Goal: Complete application form

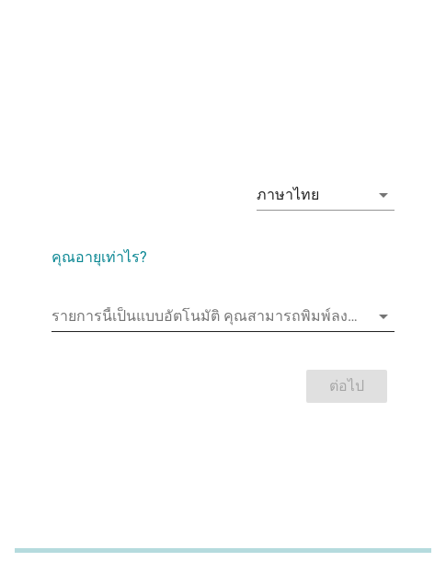
drag, startPoint x: 242, startPoint y: 312, endPoint x: 224, endPoint y: 314, distance: 17.6
click at [242, 312] on input "รายการนี้เป็นแบบอัตโนมัติ คุณสามารถพิมพ์ลงในรายการนี้" at bounding box center [209, 315] width 317 height 29
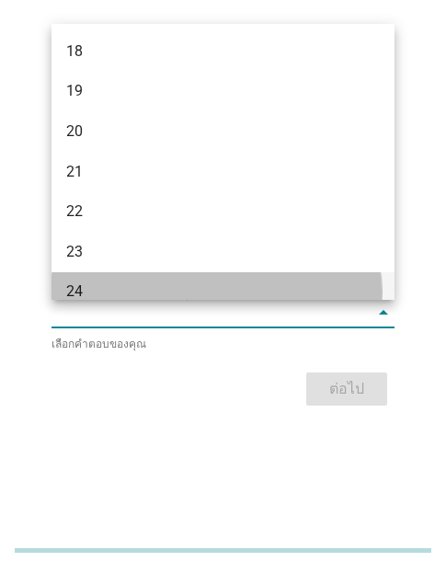
click at [101, 285] on div "24" at bounding box center [210, 291] width 288 height 22
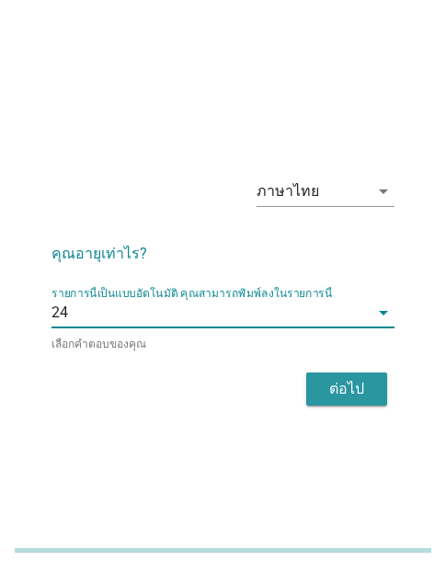
drag, startPoint x: 331, startPoint y: 374, endPoint x: 348, endPoint y: 341, distance: 37.4
click at [334, 369] on div "ต่อไป" at bounding box center [222, 389] width 343 height 44
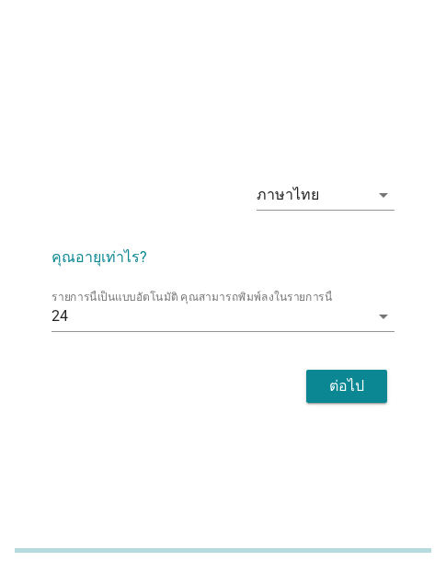
click at [75, 428] on div "ภาษาไทย arrow_drop_down คุณอายุเท่าไร? รายการนี้เป็นแบบอัตโนมัติ [PERSON_NAME]พ…" at bounding box center [223, 286] width 402 height 301
drag, startPoint x: 348, startPoint y: 396, endPoint x: 395, endPoint y: 380, distance: 49.4
click at [351, 393] on div "ต่อไป" at bounding box center [346, 386] width 51 height 22
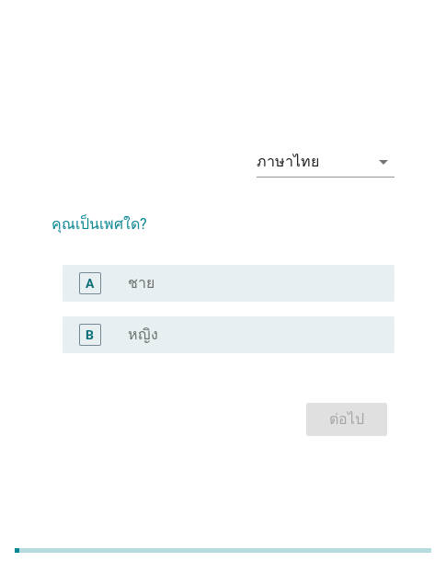
click at [215, 322] on div "B radio_button_unchecked หญิง" at bounding box center [228, 334] width 332 height 37
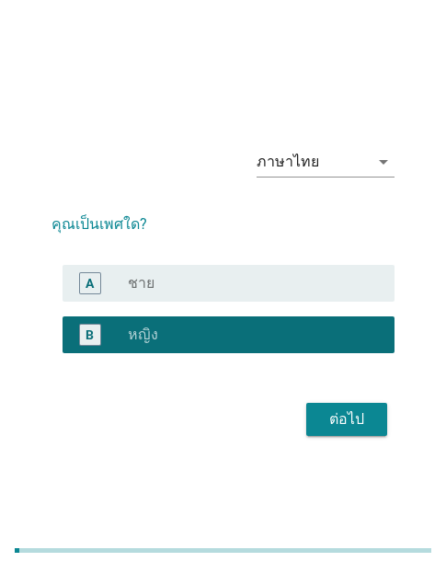
click at [346, 409] on div "ต่อไป" at bounding box center [346, 419] width 51 height 22
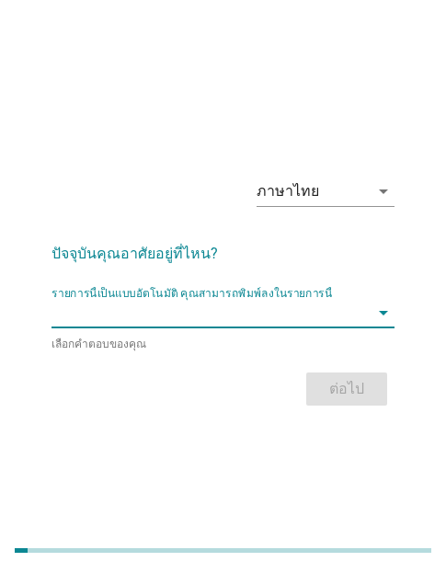
click at [244, 310] on input "รายการนี้เป็นแบบอัตโนมัติ คุณสามารถพิมพ์ลงในรายการนี้" at bounding box center [209, 312] width 317 height 29
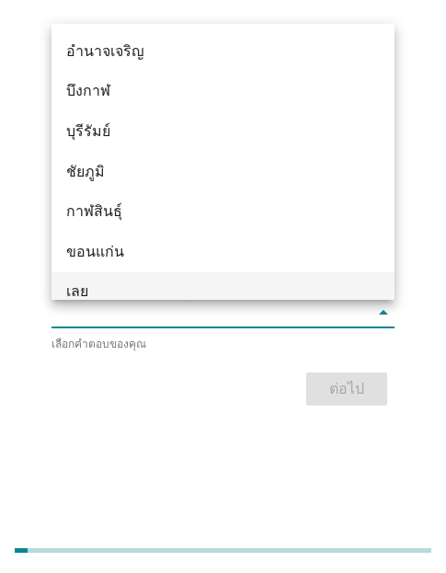
click at [114, 281] on div "เลย" at bounding box center [210, 291] width 288 height 22
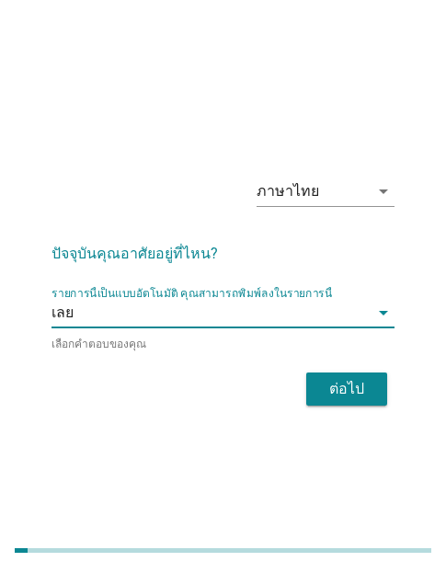
click at [373, 388] on button "ต่อไป" at bounding box center [346, 388] width 81 height 33
